Goal: Task Accomplishment & Management: Use online tool/utility

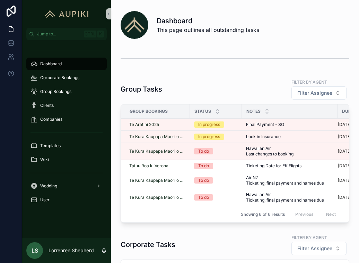
click at [137, 54] on div "scrollable content" at bounding box center [235, 58] width 229 height 17
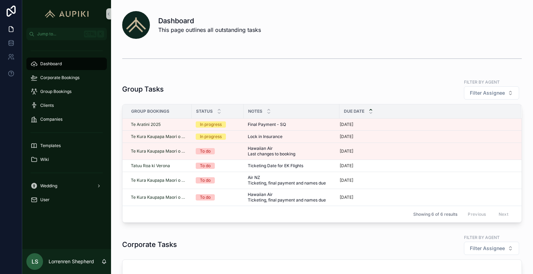
click at [156, 59] on div "scrollable content" at bounding box center [322, 58] width 400 height 17
click at [44, 123] on div "Companies" at bounding box center [67, 119] width 72 height 11
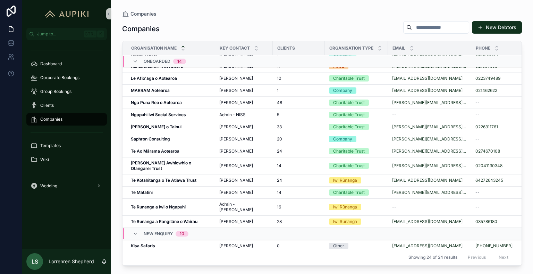
scroll to position [19, 0]
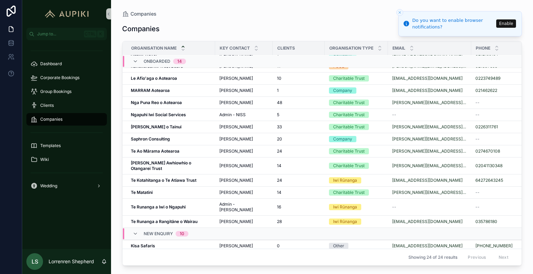
click at [502, 25] on button "Enable" at bounding box center [506, 23] width 20 height 8
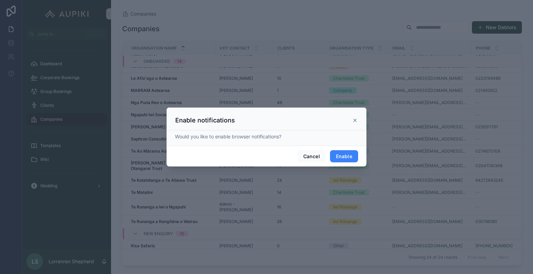
click at [347, 153] on button "Enable" at bounding box center [344, 156] width 28 height 12
